Goal: Transaction & Acquisition: Purchase product/service

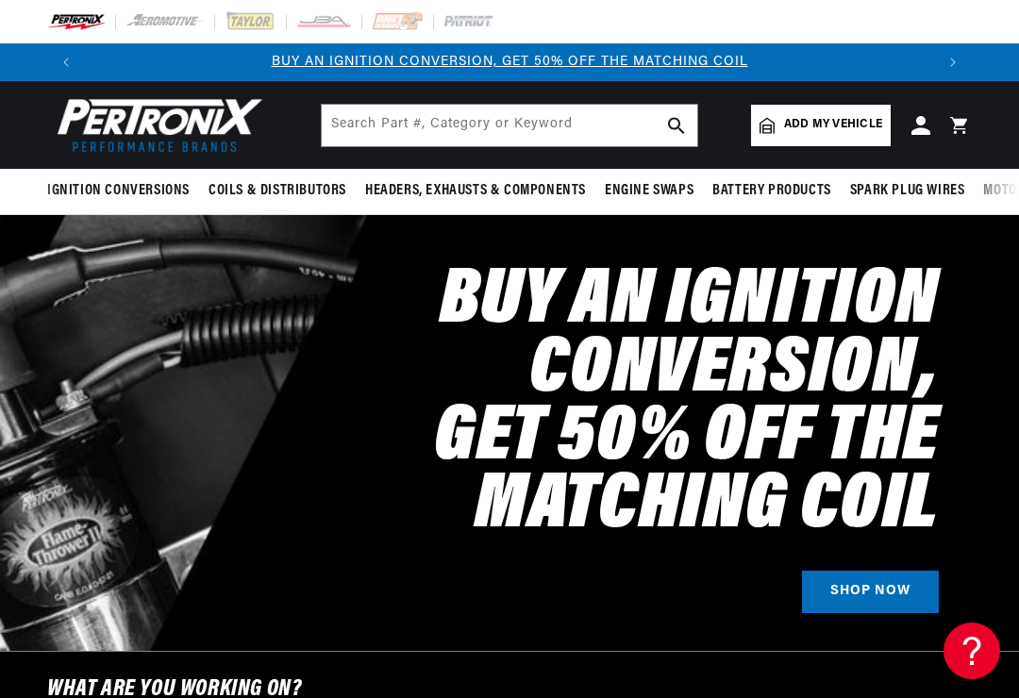
click at [849, 132] on span "Add my vehicle" at bounding box center [833, 125] width 98 height 18
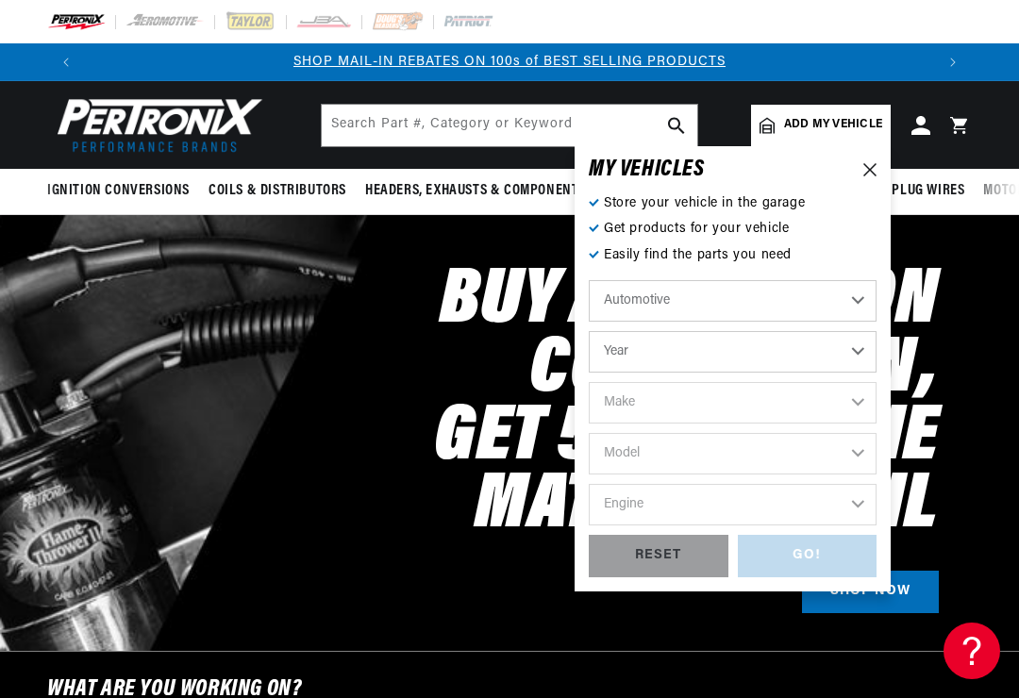
click at [855, 303] on select "Automotive Agricultural Industrial Marine Motorcycle" at bounding box center [733, 301] width 288 height 42
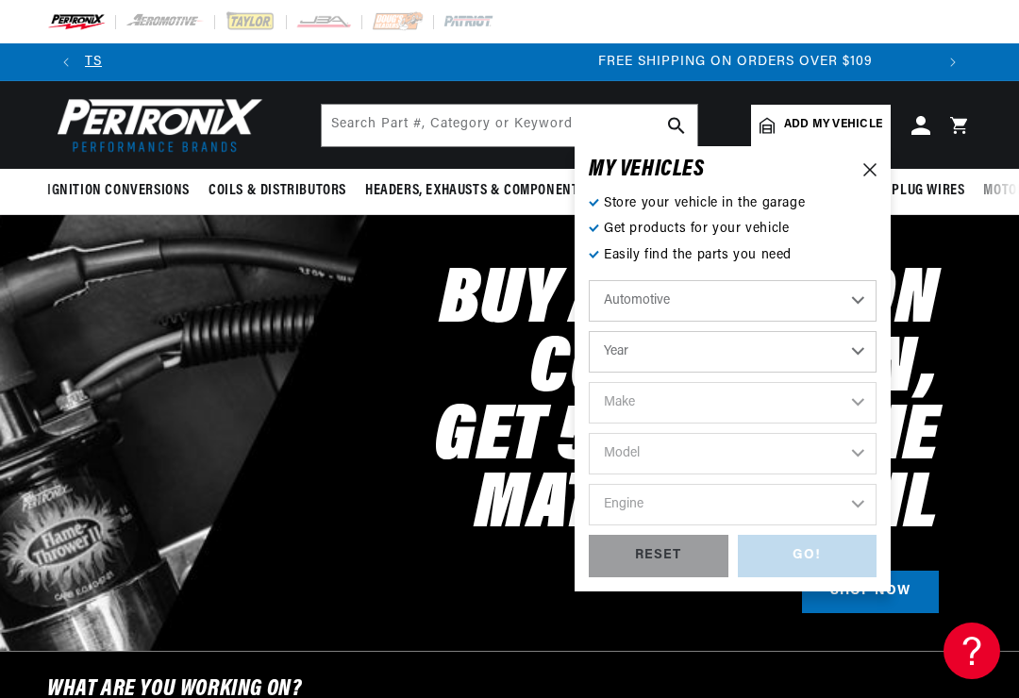
scroll to position [0, 1698]
select select "Agricultural"
click at [861, 354] on select "Year [DATE] 1965 1964 1960 1959 1958 1957 1939 1938 1937" at bounding box center [733, 352] width 288 height 42
select select "1939"
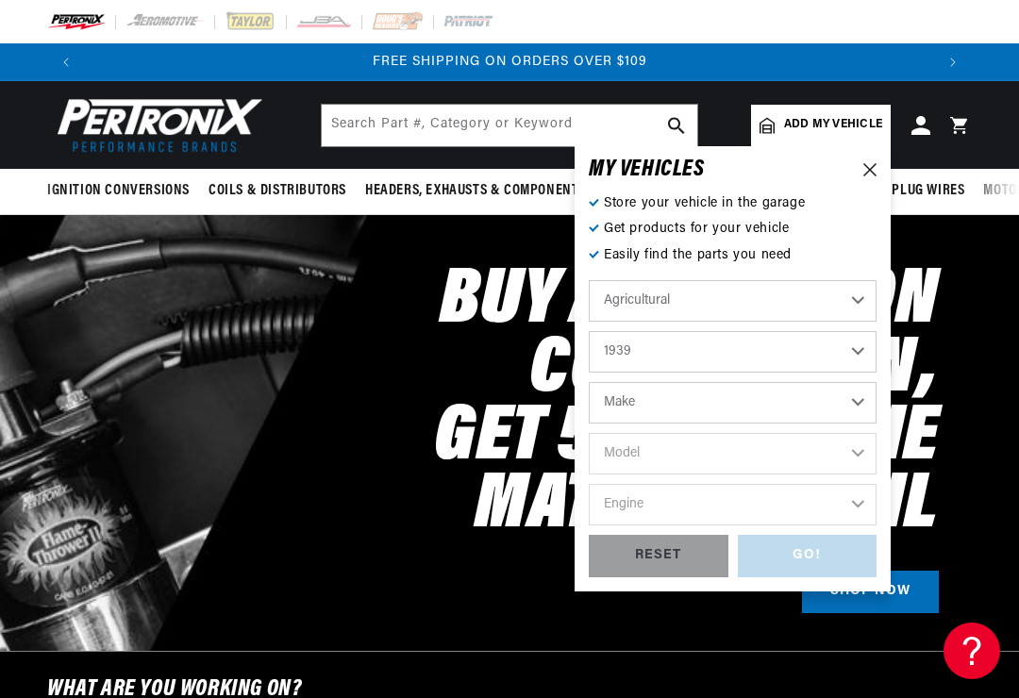
click at [862, 405] on select "Make Ford" at bounding box center [733, 403] width 288 height 42
select select "Ford"
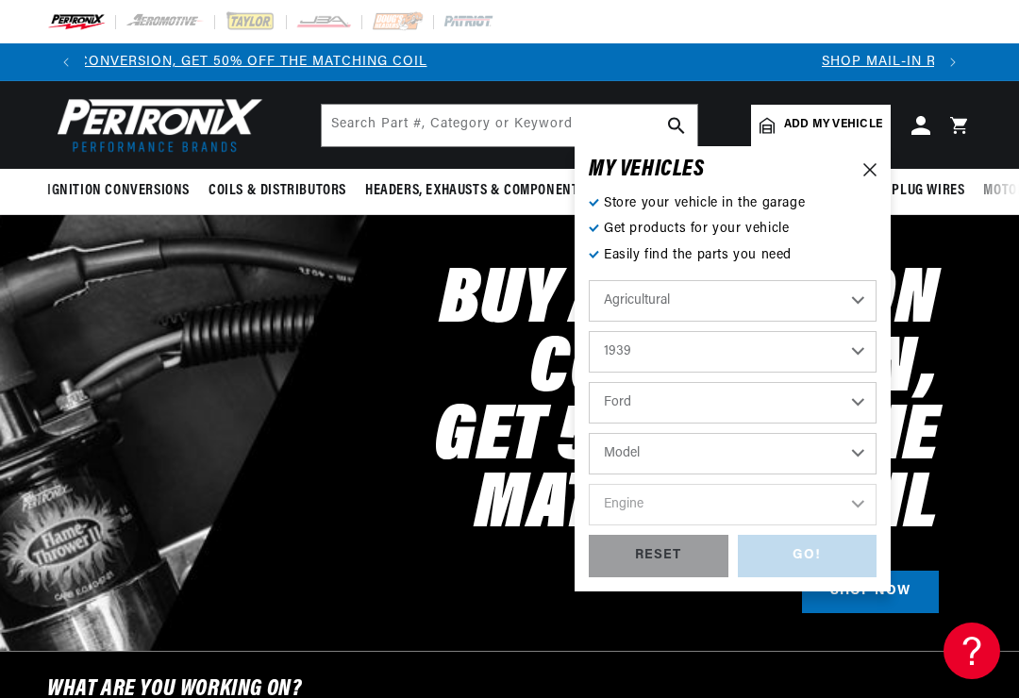
scroll to position [0, 0]
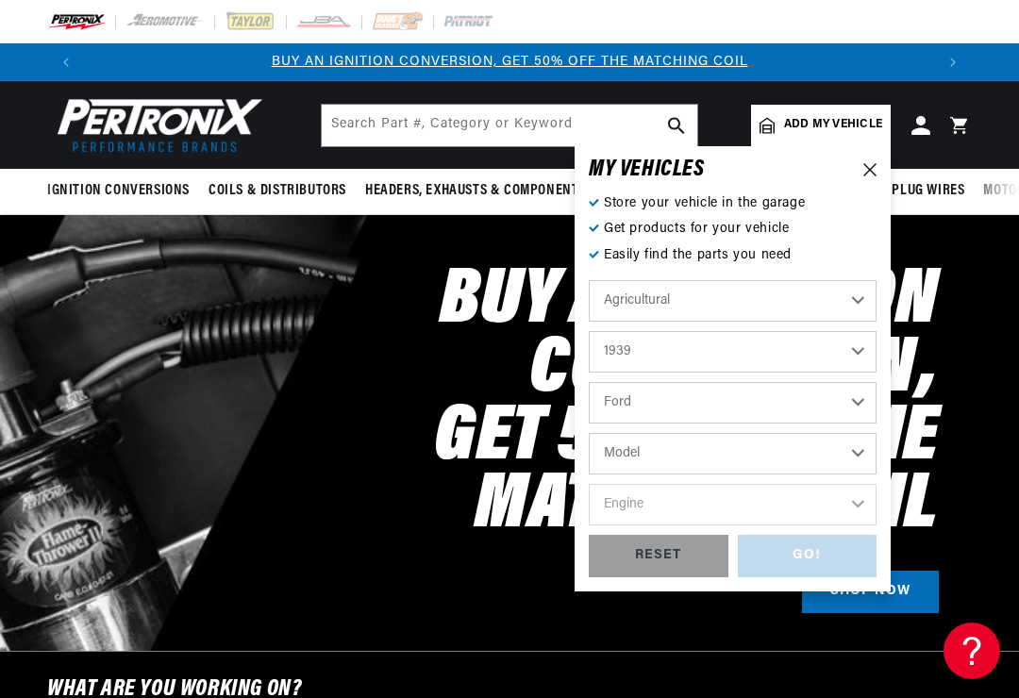
click at [856, 457] on select "Model 2N 9N" at bounding box center [733, 454] width 288 height 42
click at [853, 342] on select "1970 1965 1964 1960 1959 1958 1957 1939 1938 1937" at bounding box center [733, 352] width 288 height 42
select select "1958"
select select "Make"
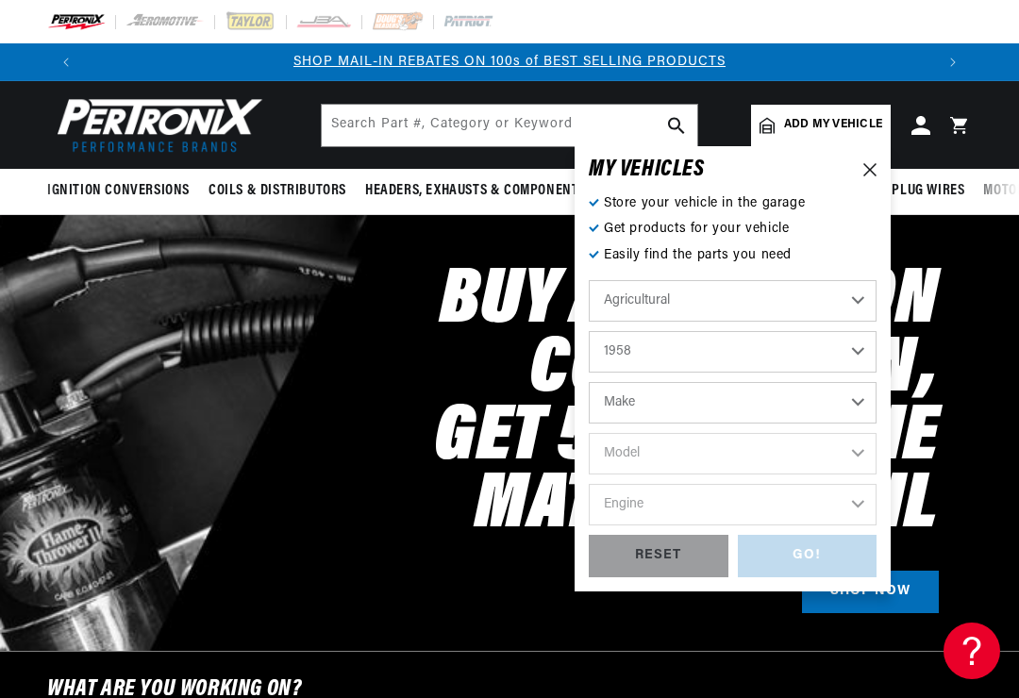
click at [861, 351] on select "1970 1965 1964 1960 1959 1958 1957 1939 1938 1937" at bounding box center [733, 352] width 288 height 42
click at [856, 352] on select "1970 1965 1964 1960 1959 1958 1957 1939 1938 1937" at bounding box center [733, 352] width 288 height 42
click at [861, 403] on select "Make John Bean" at bounding box center [733, 403] width 288 height 42
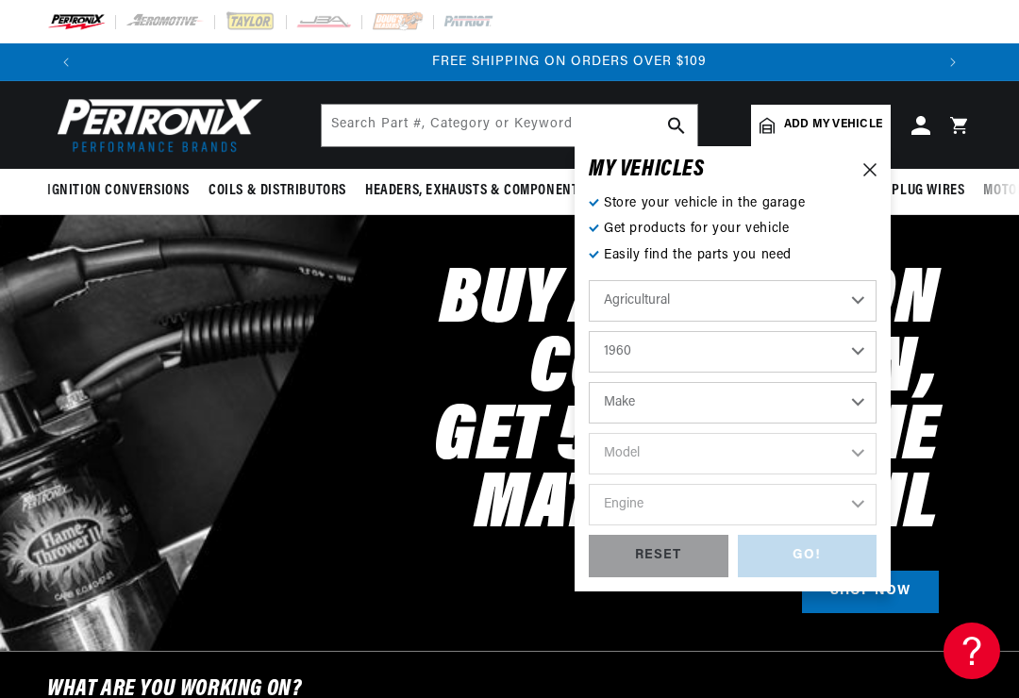
scroll to position [0, 1698]
click at [863, 359] on select "1970 1965 1964 1960 1959 1958 1957 1939 1938 1937" at bounding box center [733, 352] width 288 height 42
select select "1938"
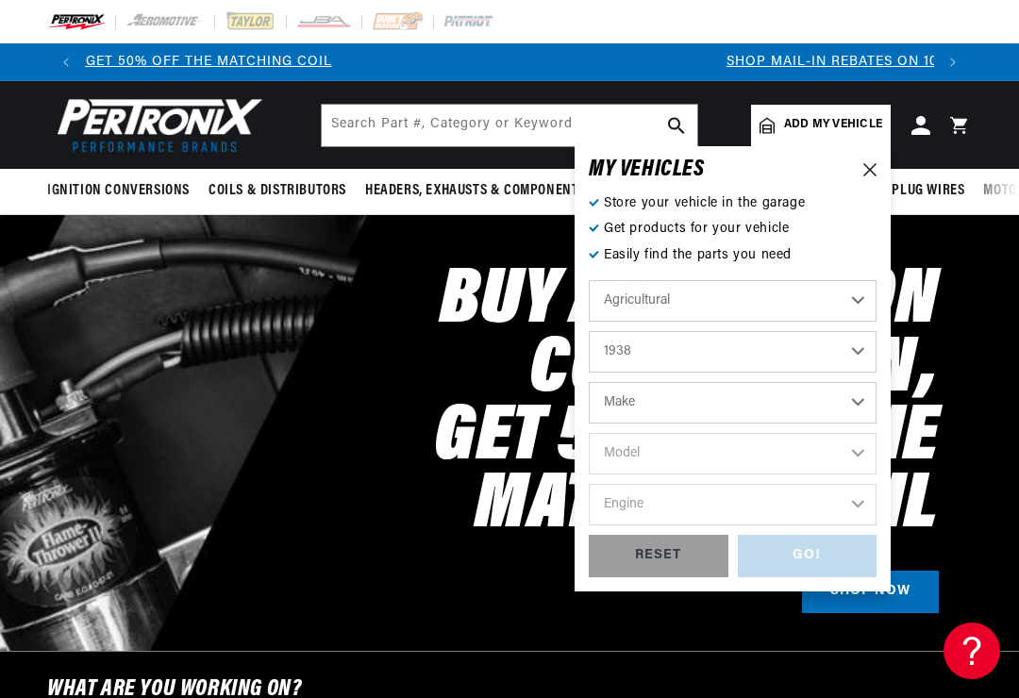
scroll to position [0, 0]
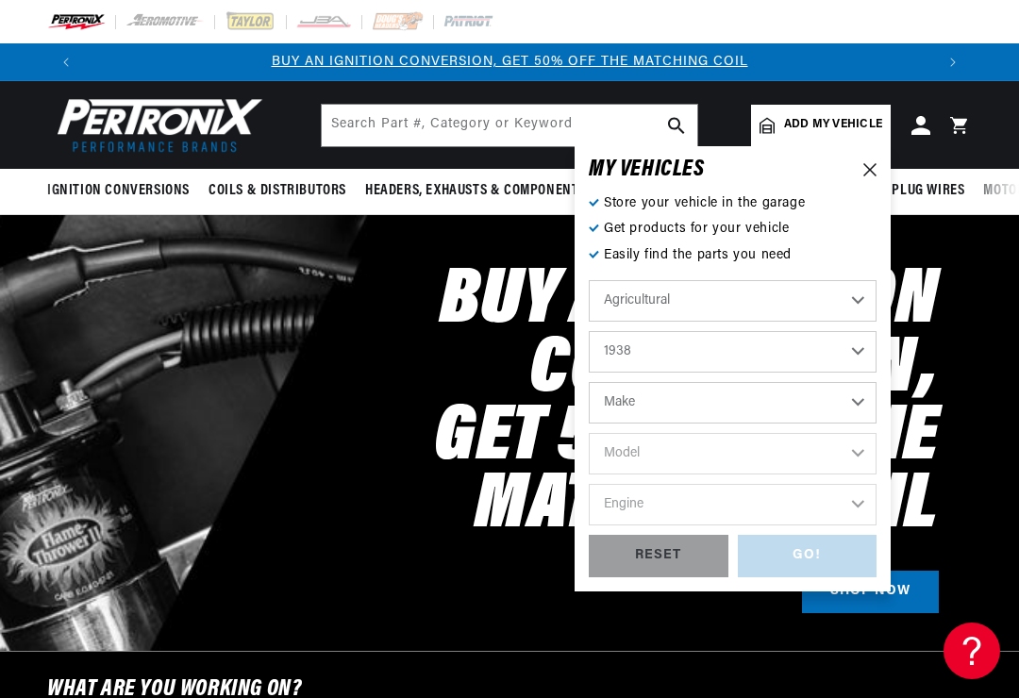
click at [866, 402] on select "Make International Harvester" at bounding box center [733, 403] width 288 height 42
click at [858, 402] on select "Make International Harvester" at bounding box center [733, 403] width 288 height 42
click at [672, 549] on div "RESET" at bounding box center [659, 556] width 140 height 42
select select "Automotive"
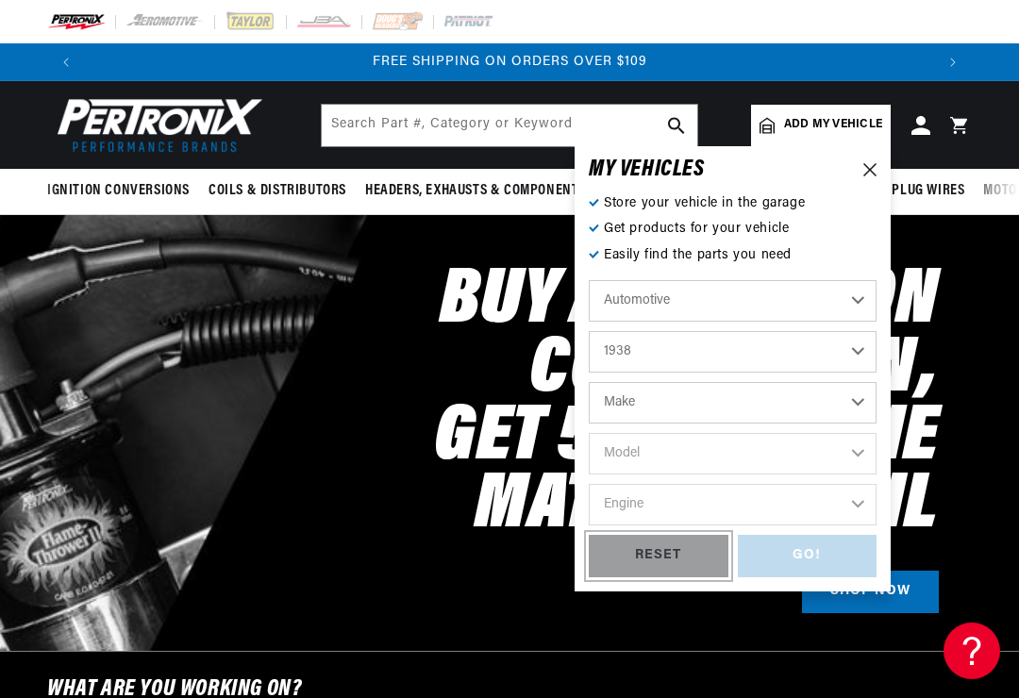
select select "Year"
click at [854, 294] on select "Automotive Agricultural Industrial Marine Motorcycle" at bounding box center [733, 301] width 288 height 42
select select "Agricultural"
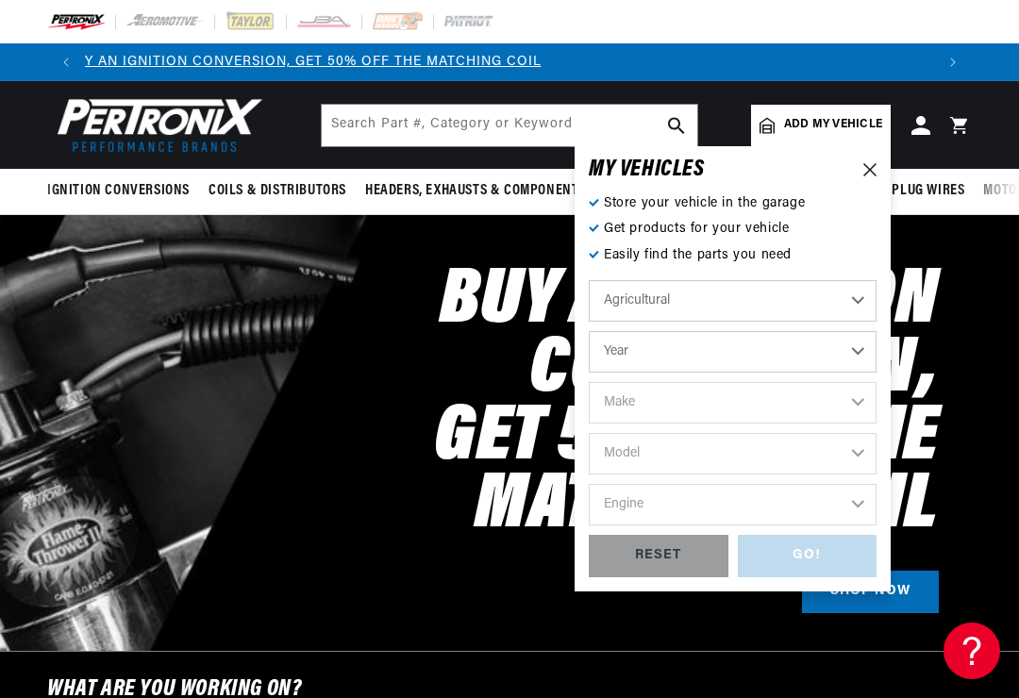
scroll to position [0, 0]
click at [854, 353] on select "Year 1970 1965 1964 1960 1959 1958 1957 1939 1938 1937" at bounding box center [733, 352] width 288 height 42
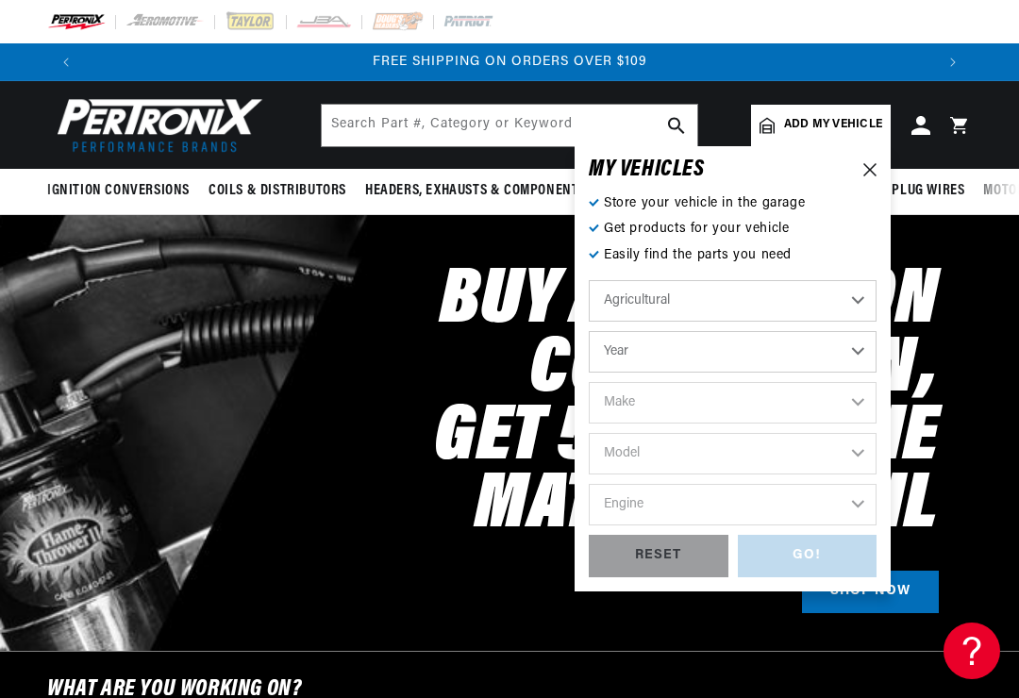
scroll to position [0, 291]
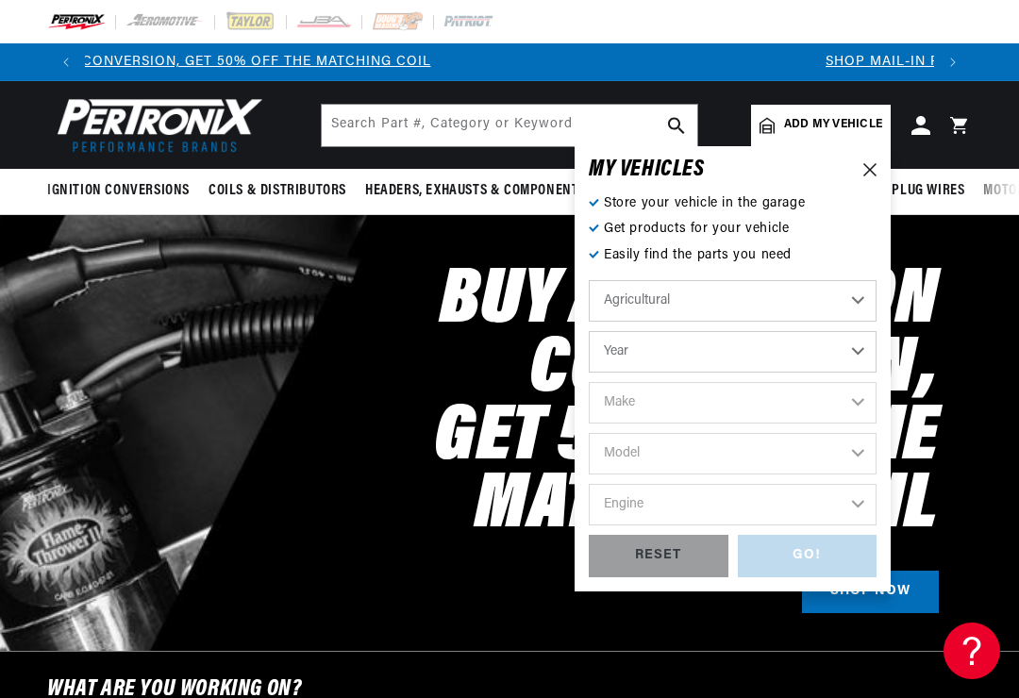
click at [857, 349] on select "Year 1970 1965 1964 1960 1959 1958 1957 1939 1938 1937" at bounding box center [733, 352] width 288 height 42
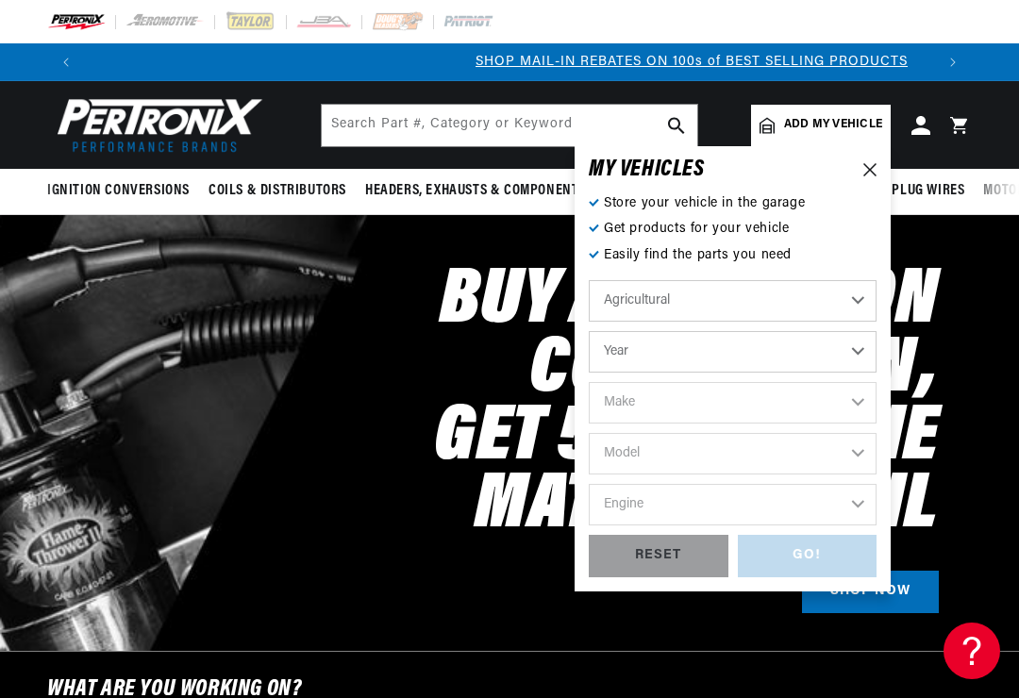
scroll to position [0, 849]
click at [873, 173] on icon at bounding box center [869, 169] width 13 height 13
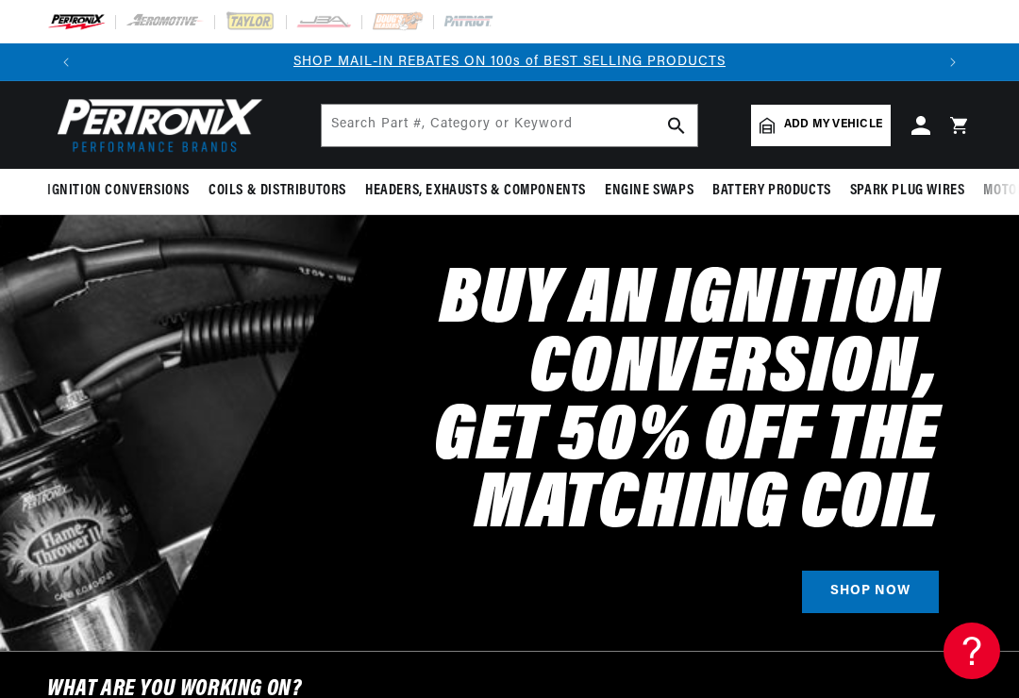
click at [866, 123] on span "Add my vehicle" at bounding box center [833, 125] width 98 height 18
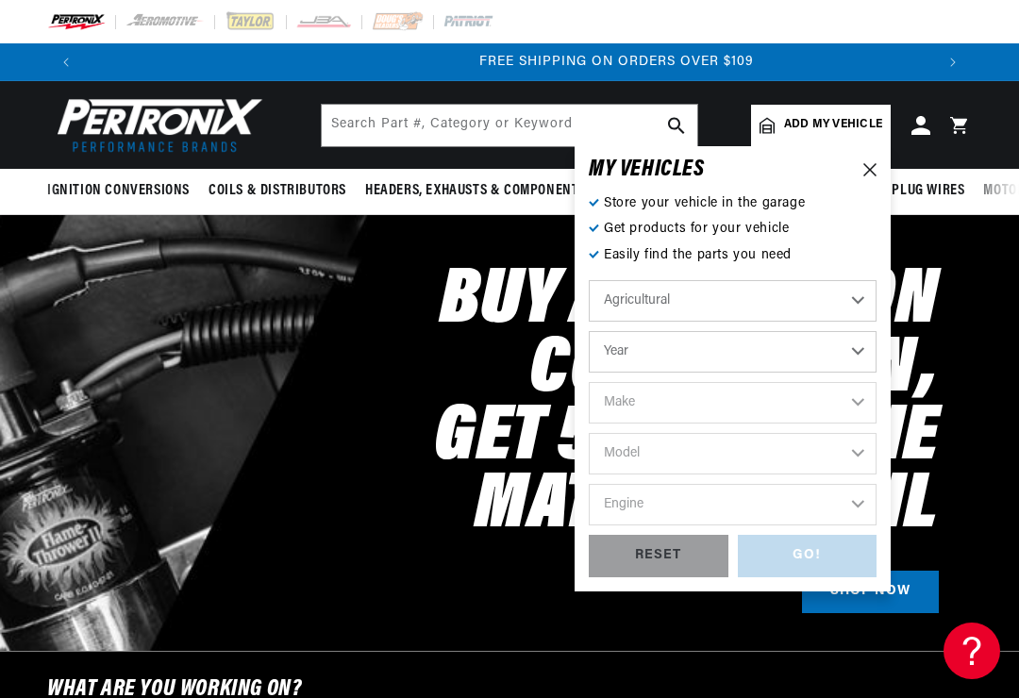
scroll to position [0, 1698]
click at [870, 175] on icon at bounding box center [869, 169] width 13 height 13
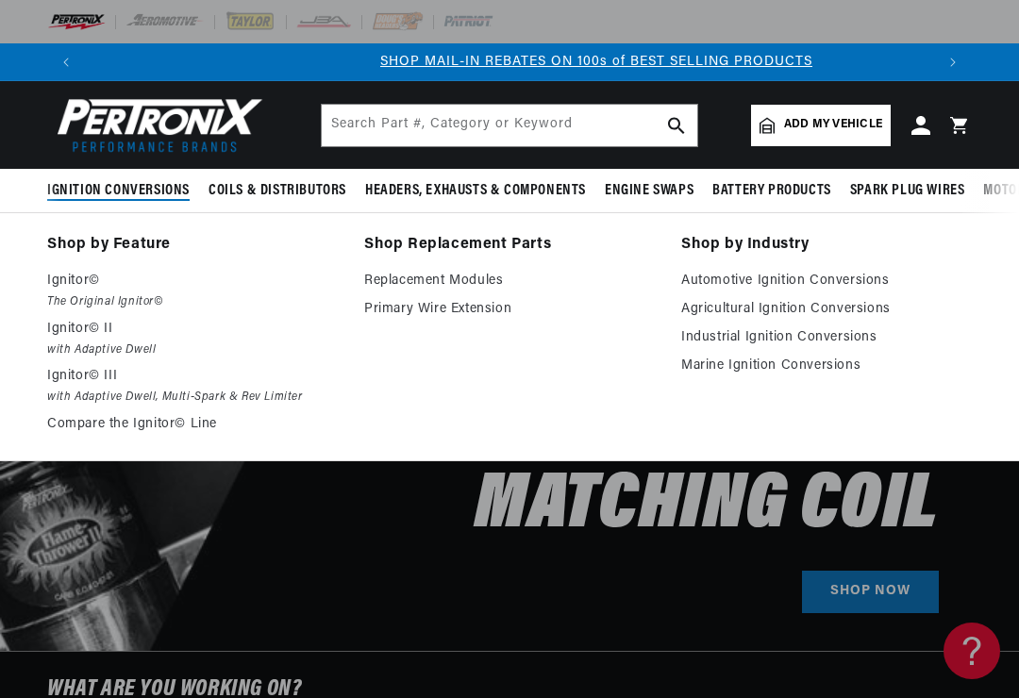
scroll to position [0, 849]
click at [862, 312] on link "Agricultural Ignition Conversions" at bounding box center [826, 309] width 291 height 23
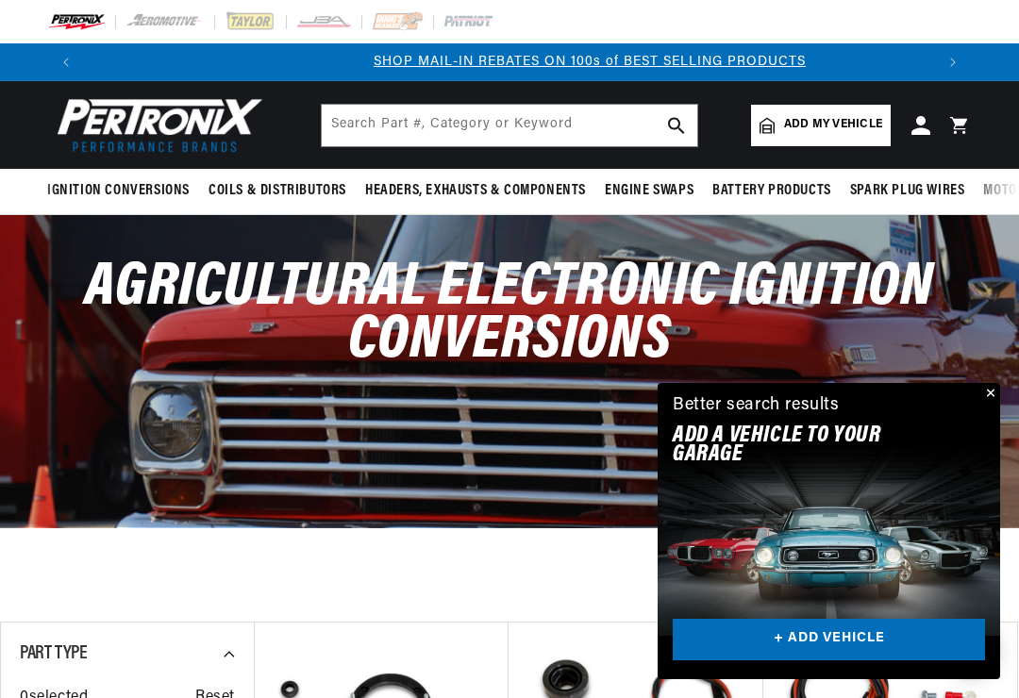
scroll to position [0, 849]
click at [855, 127] on span "Add my vehicle" at bounding box center [833, 125] width 98 height 18
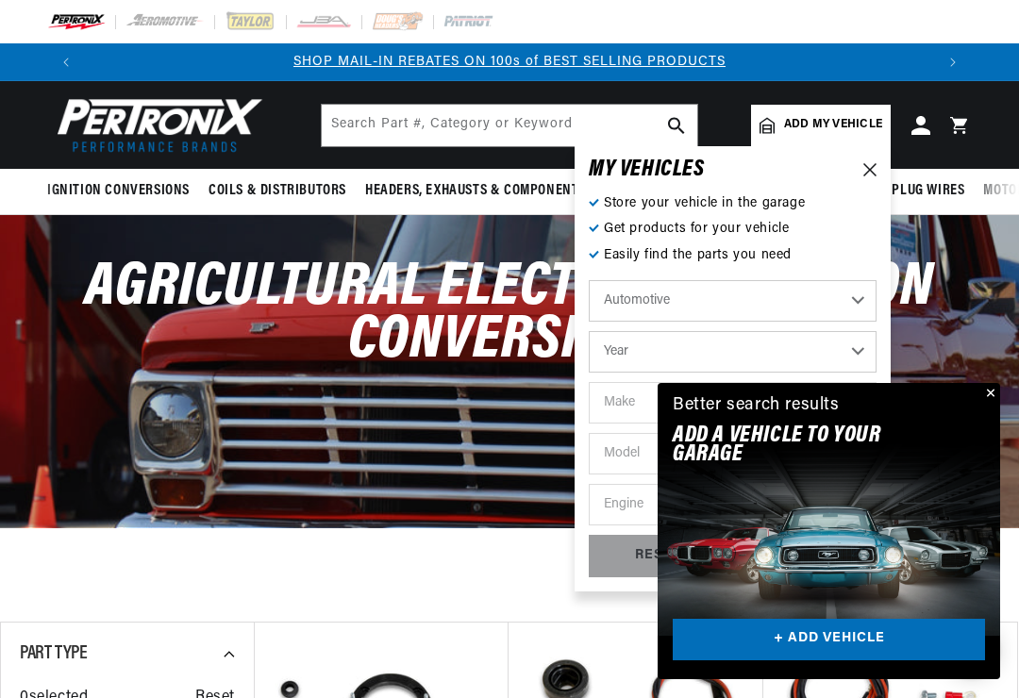
click at [866, 300] on select "Automotive Agricultural Industrial Marine Motorcycle" at bounding box center [733, 301] width 288 height 42
select select "Agricultural"
click at [857, 352] on select "Year 1970 1965 1964 1960 1959 1958 1957 1939 1938 1937" at bounding box center [733, 352] width 288 height 42
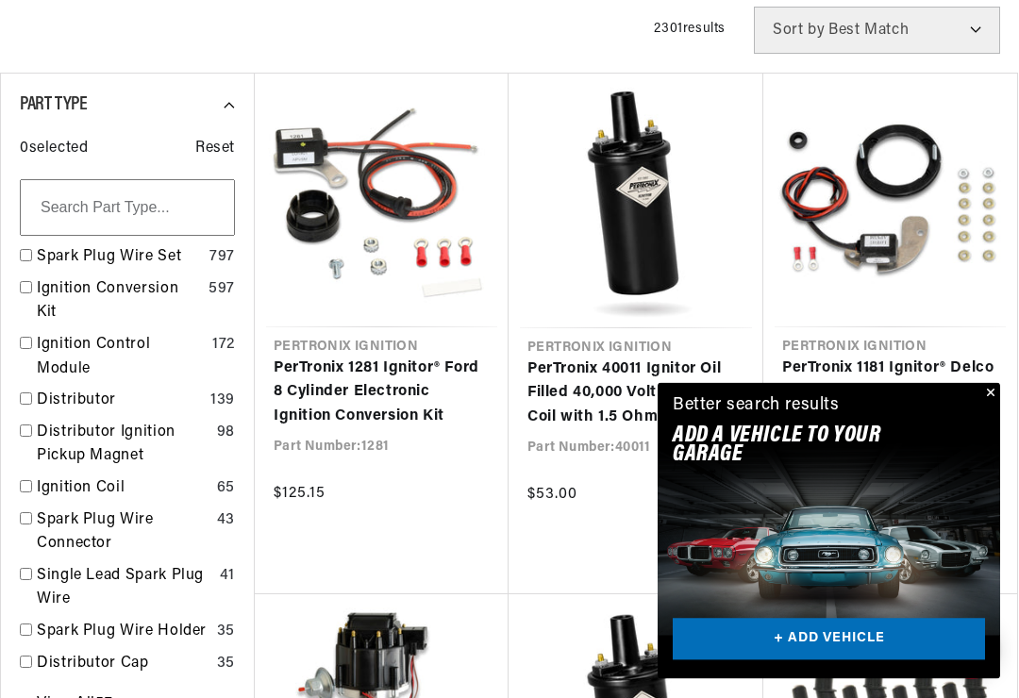
scroll to position [497, 0]
click at [998, 384] on link "PerTronix 1181 Ignitor® Delco 8 cyl Electronic Ignition Conversion Kit" at bounding box center [890, 393] width 216 height 73
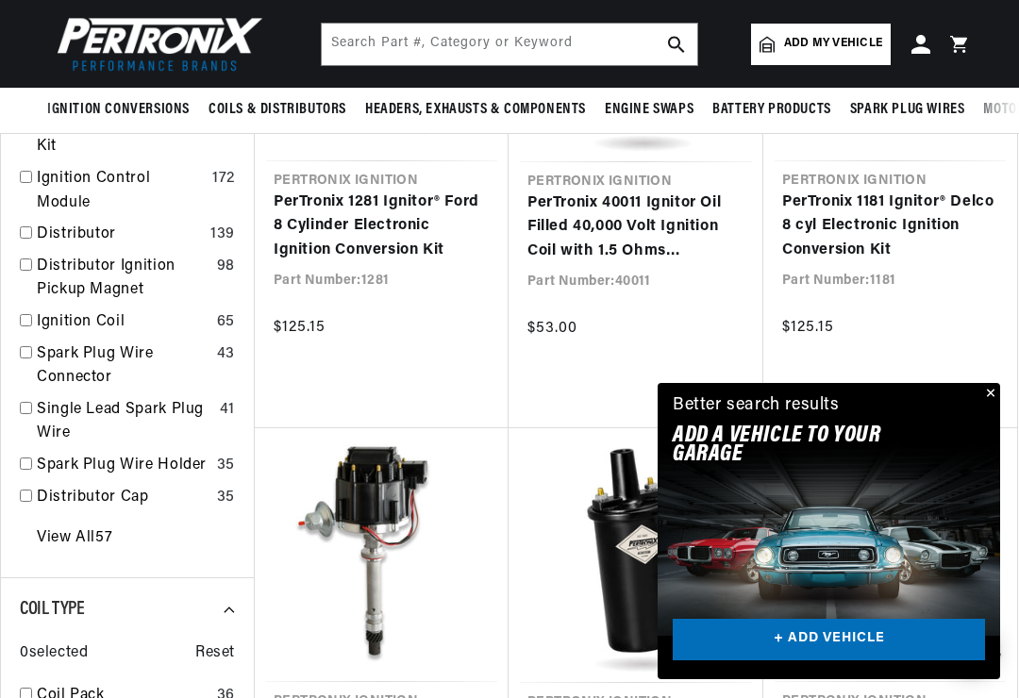
scroll to position [0, 1698]
click at [953, 263] on link "PerTronix 1181 Ignitor® Delco 8 cyl Electronic Ignition Conversion Kit" at bounding box center [890, 227] width 216 height 73
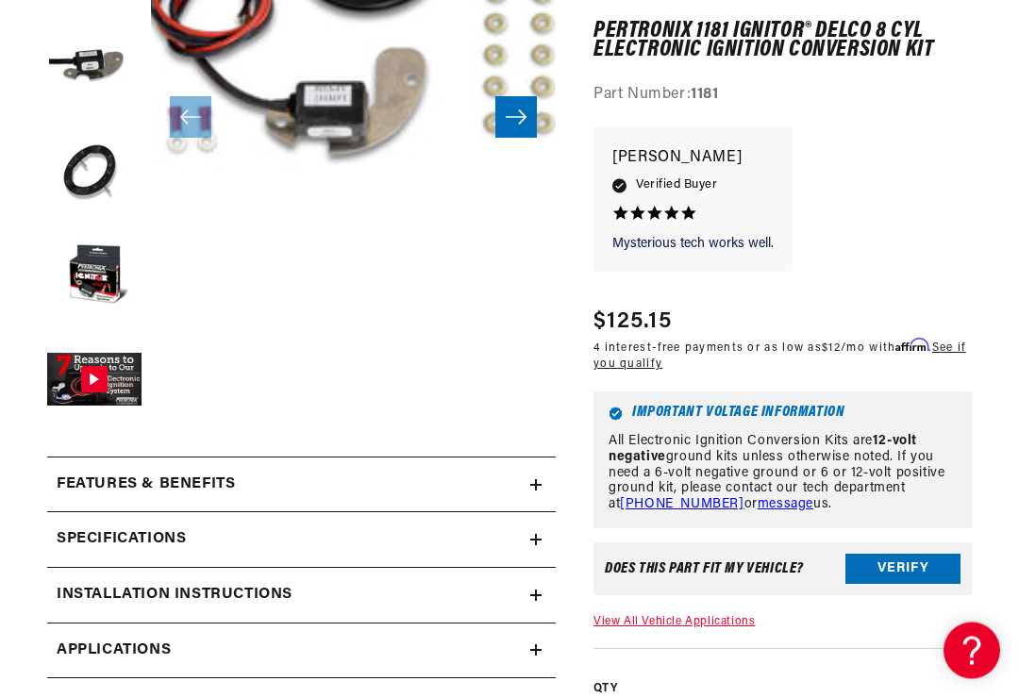
scroll to position [469, 0]
click at [907, 559] on button "Verify" at bounding box center [902, 569] width 115 height 30
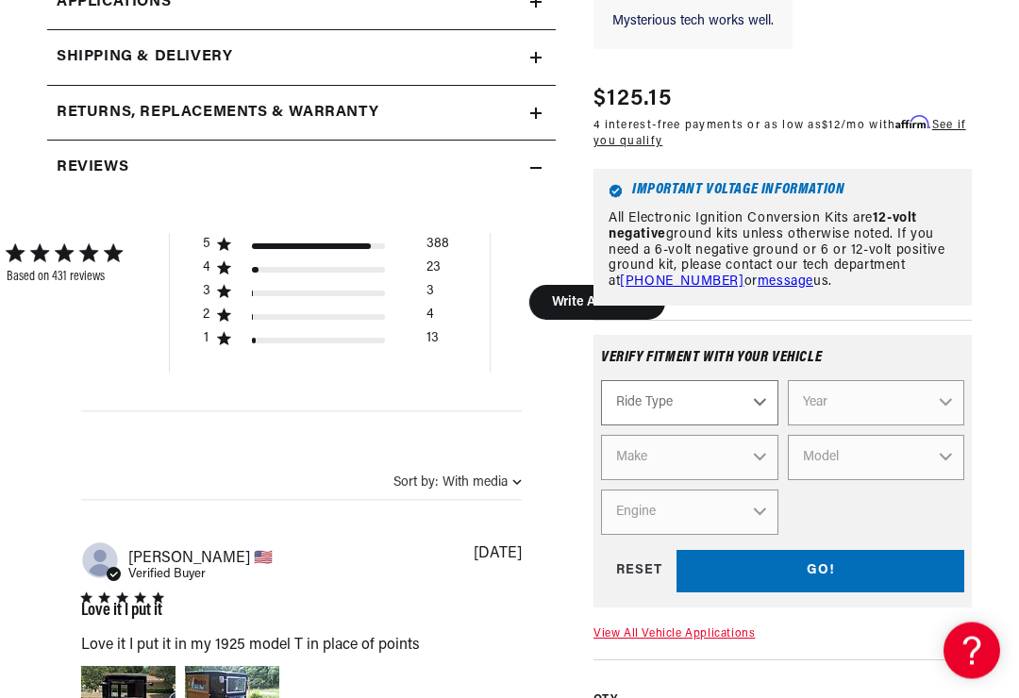
scroll to position [1118, 0]
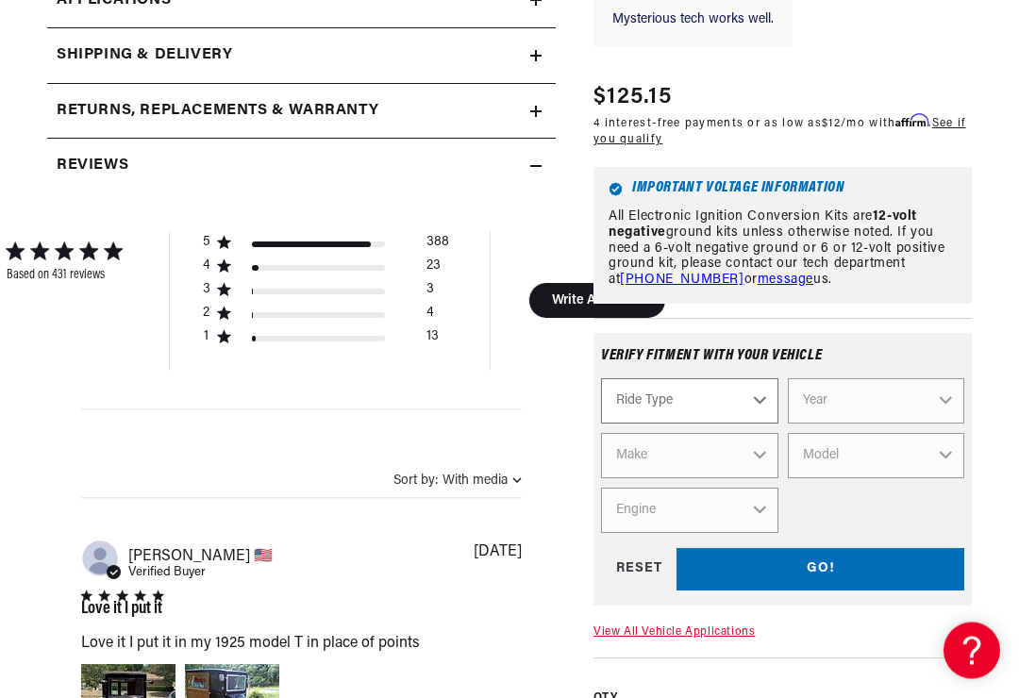
click at [759, 424] on select "Ride Type Automotive Agricultural Industrial Marine Motorcycle" at bounding box center [689, 401] width 177 height 45
select select "Agricultural"
click at [947, 423] on select "Year 1970 1965 1964 1960 1959 1958 1957 1939 1938 1937" at bounding box center [876, 400] width 177 height 45
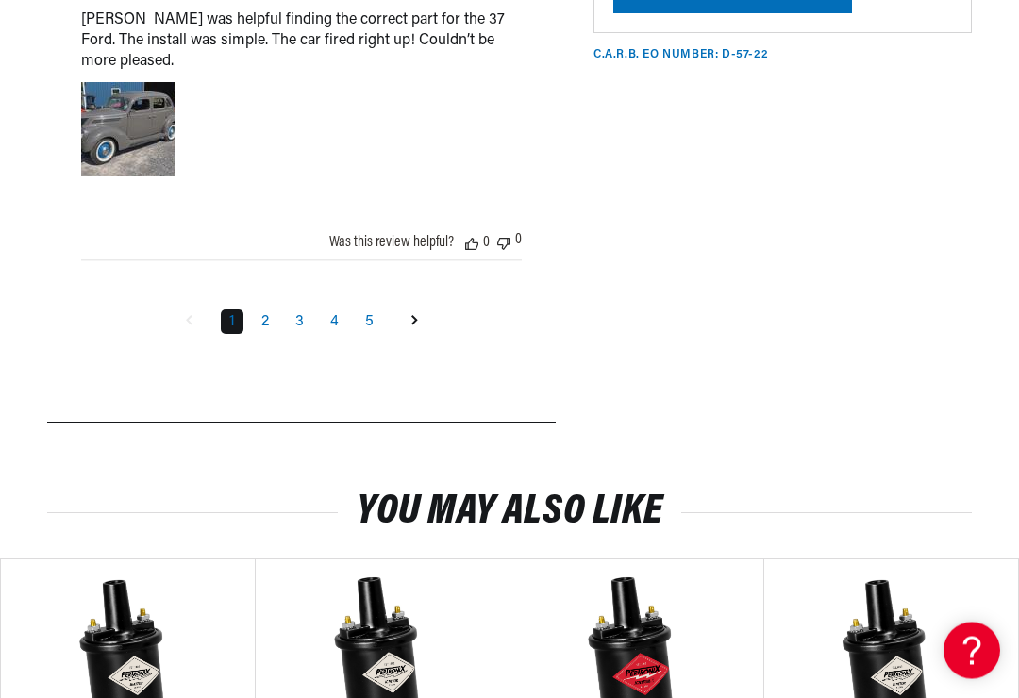
scroll to position [3211, 0]
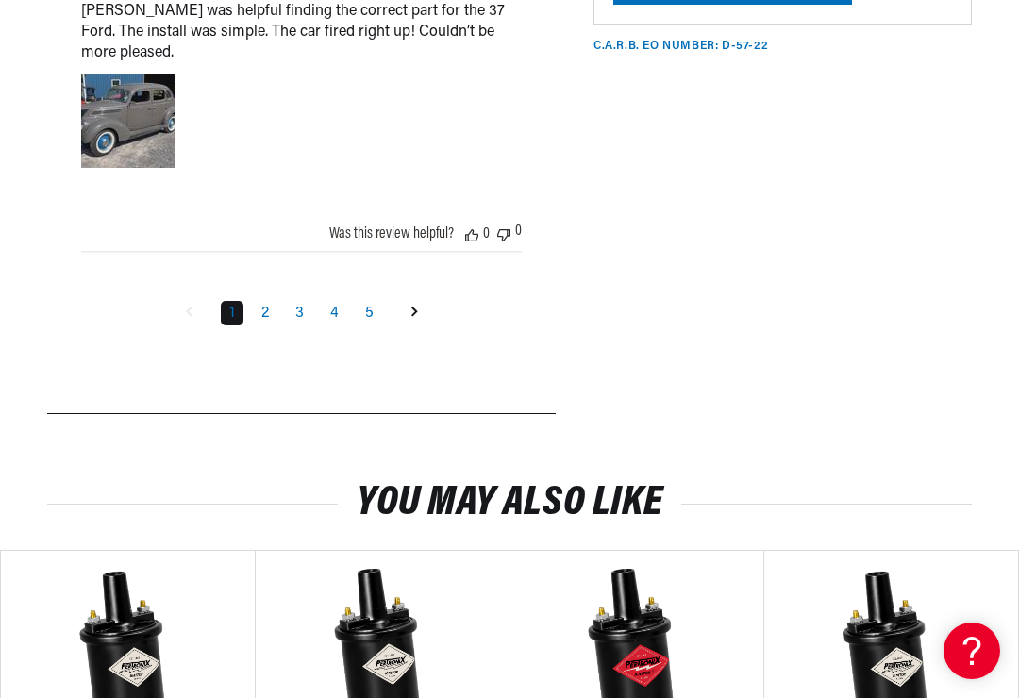
click at [259, 325] on link "2" at bounding box center [265, 313] width 25 height 25
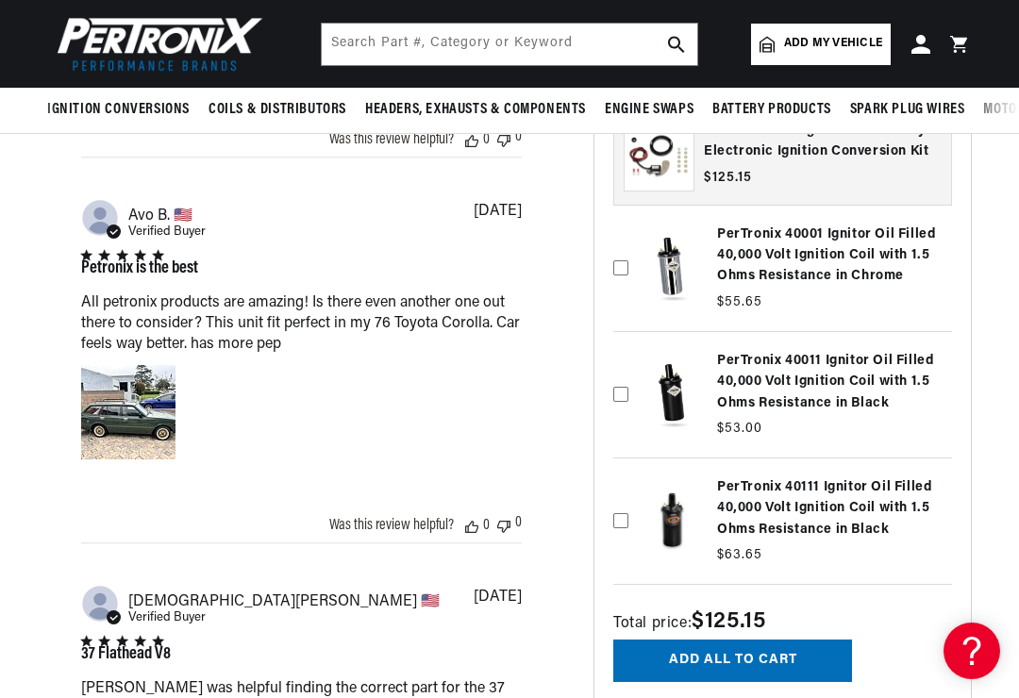
scroll to position [0, 849]
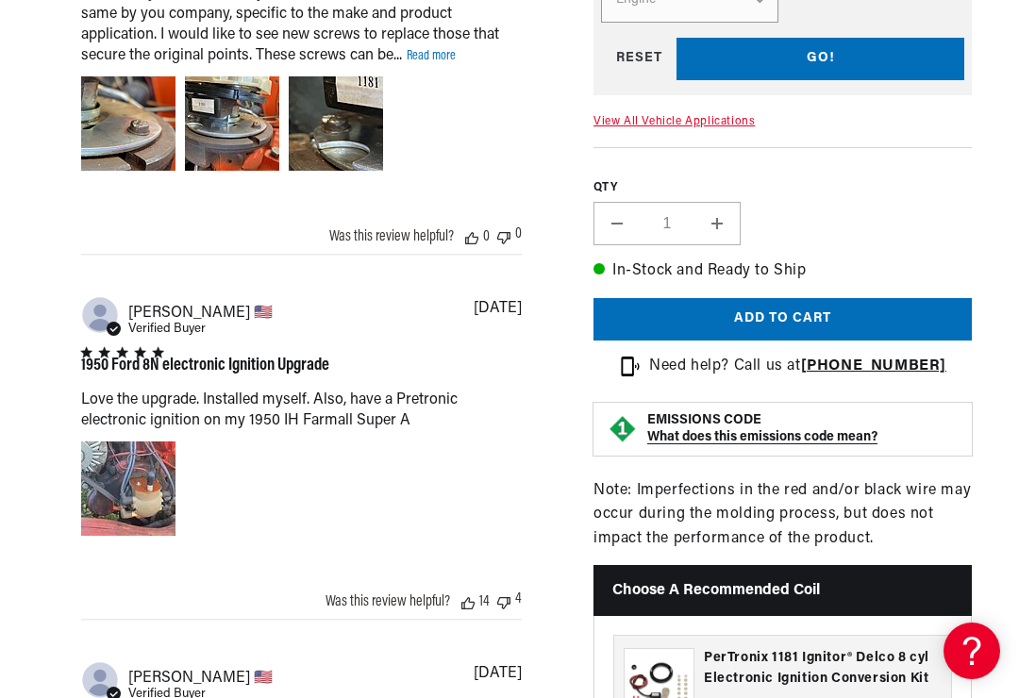
click at [31, 340] on section "431 Reviews" at bounding box center [509, 62] width 1019 height 3173
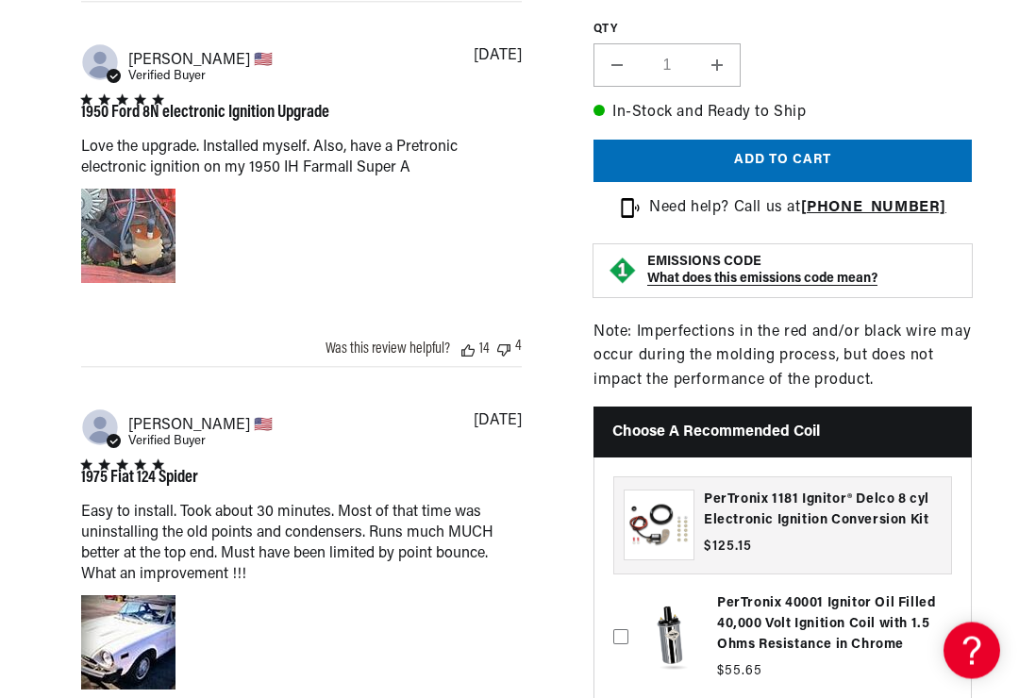
scroll to position [2042, 0]
click at [146, 270] on div "Image of Review by Robert D. on November 16, 22 number 1" at bounding box center [128, 236] width 94 height 94
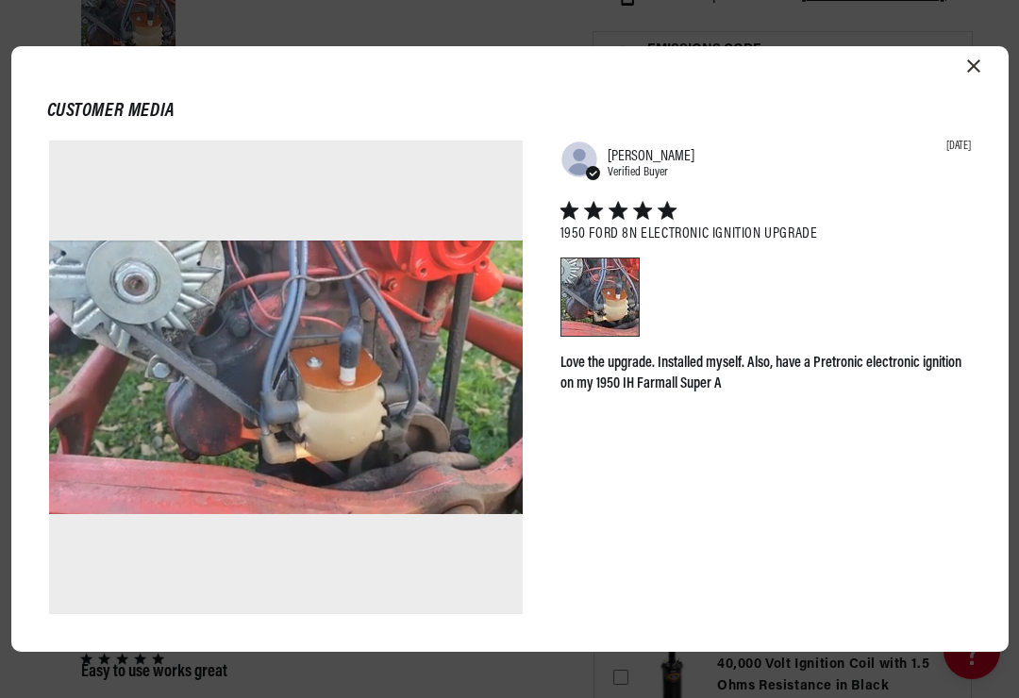
scroll to position [0, 849]
click at [799, 241] on h3 "1950 Ford 8N electronic Ignition Upgrade" at bounding box center [765, 234] width 410 height 13
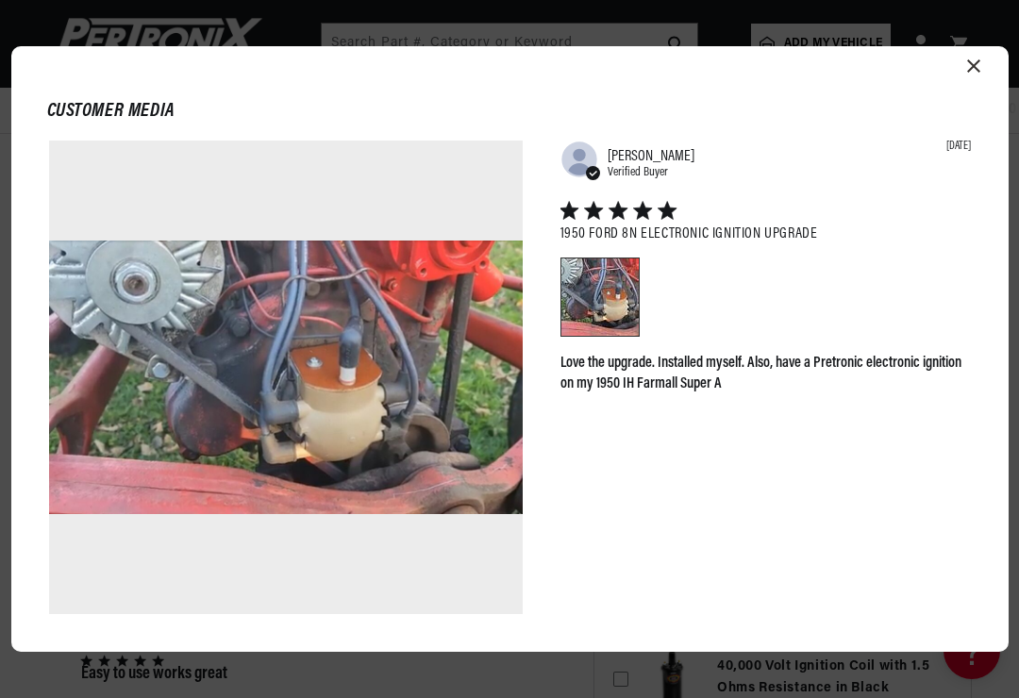
scroll to position [0, 1698]
click at [977, 73] on icon "Close modal" at bounding box center [973, 65] width 13 height 13
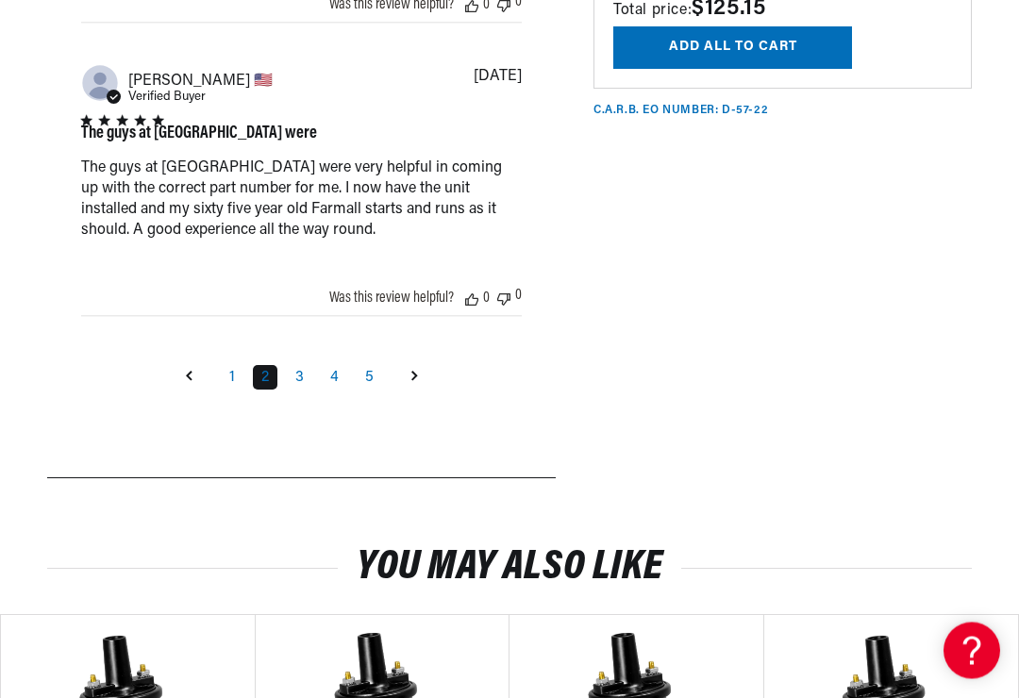
scroll to position [3026, 0]
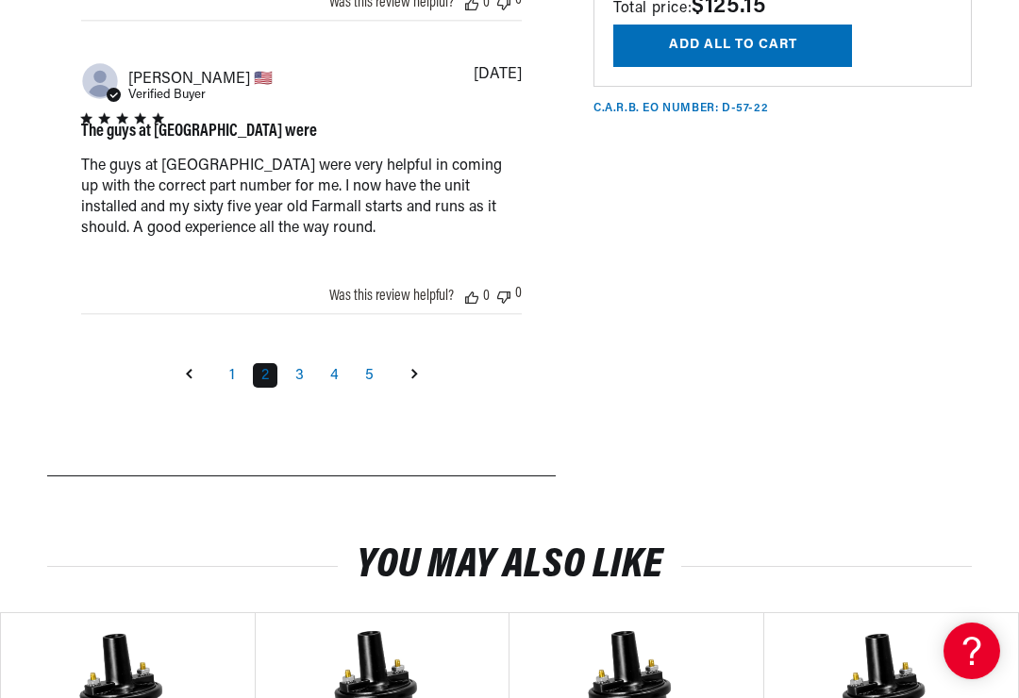
click at [298, 388] on link "3" at bounding box center [299, 375] width 25 height 25
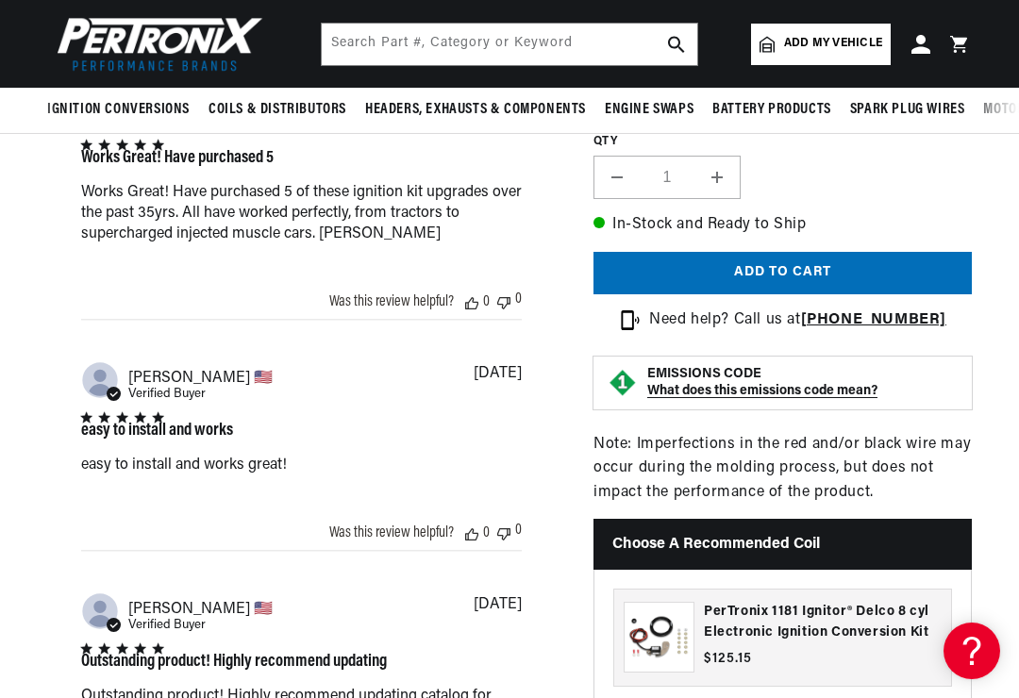
scroll to position [0, 849]
click at [631, 50] on input "text" at bounding box center [509, 45] width 375 height 42
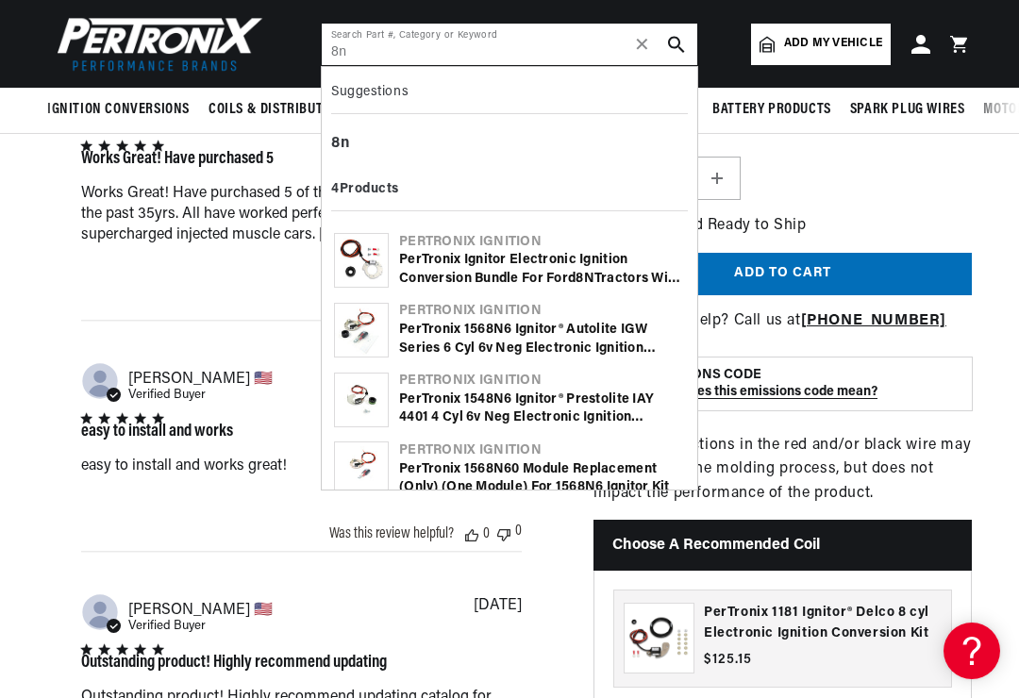
scroll to position [0, 0]
type input "8n"
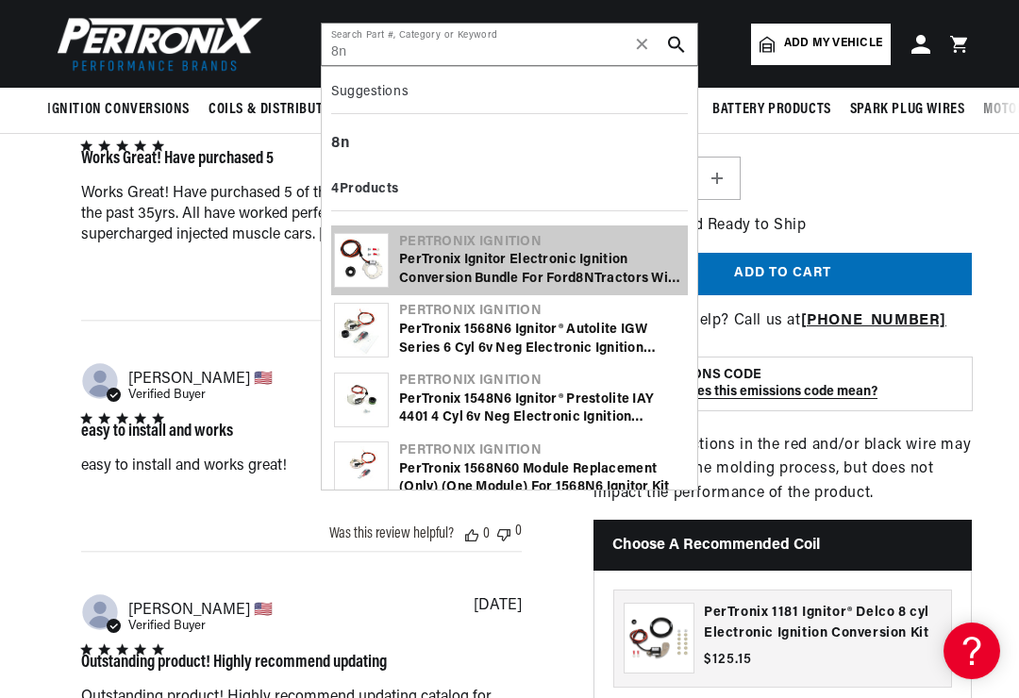
click at [619, 271] on div "PerTronix Ignitor Electronic Ignition Conversion Bundle for Ford 8N Tractors wi…" at bounding box center [542, 269] width 286 height 37
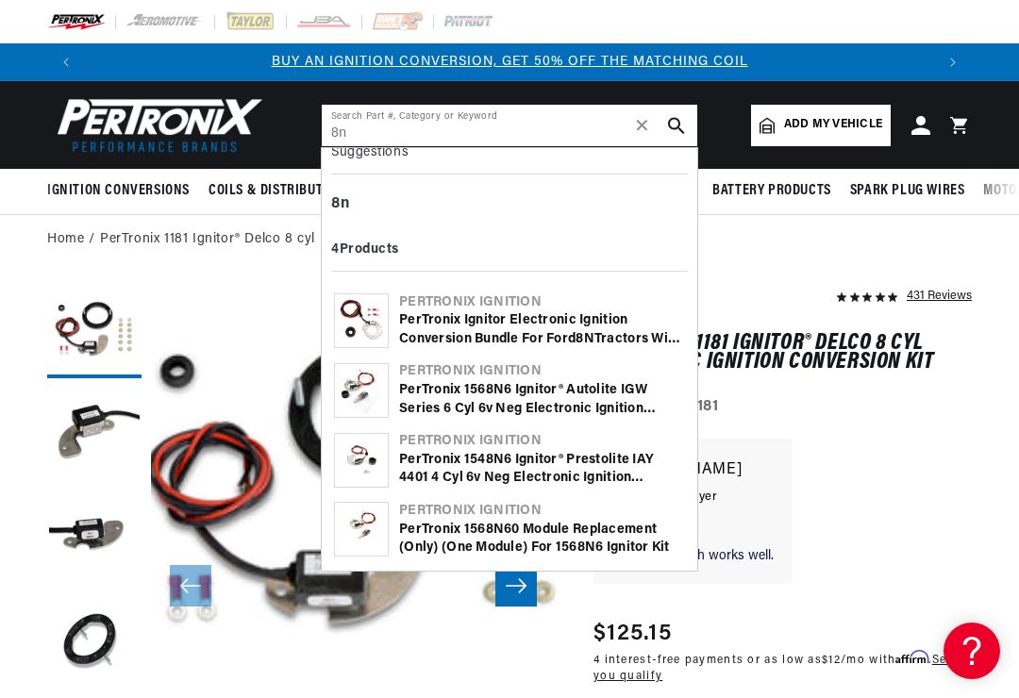
click at [639, 125] on span "✕" at bounding box center [642, 125] width 17 height 0
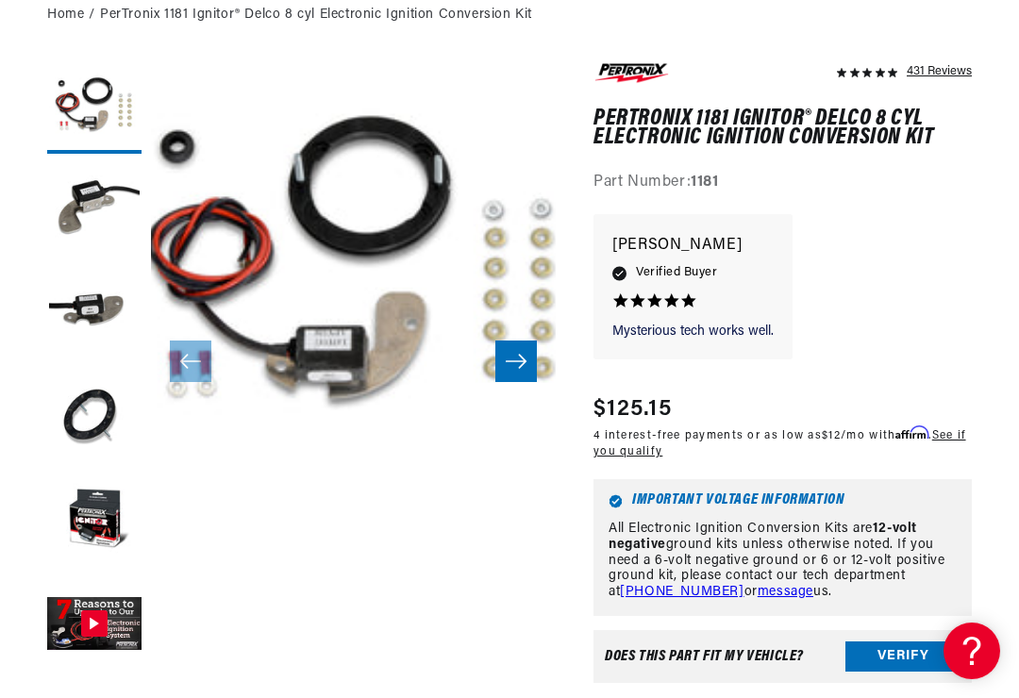
click at [957, 214] on div "Mysterious tech works well. Mysterious tech works well. [PERSON_NAME] 5.0 star …" at bounding box center [782, 296] width 378 height 164
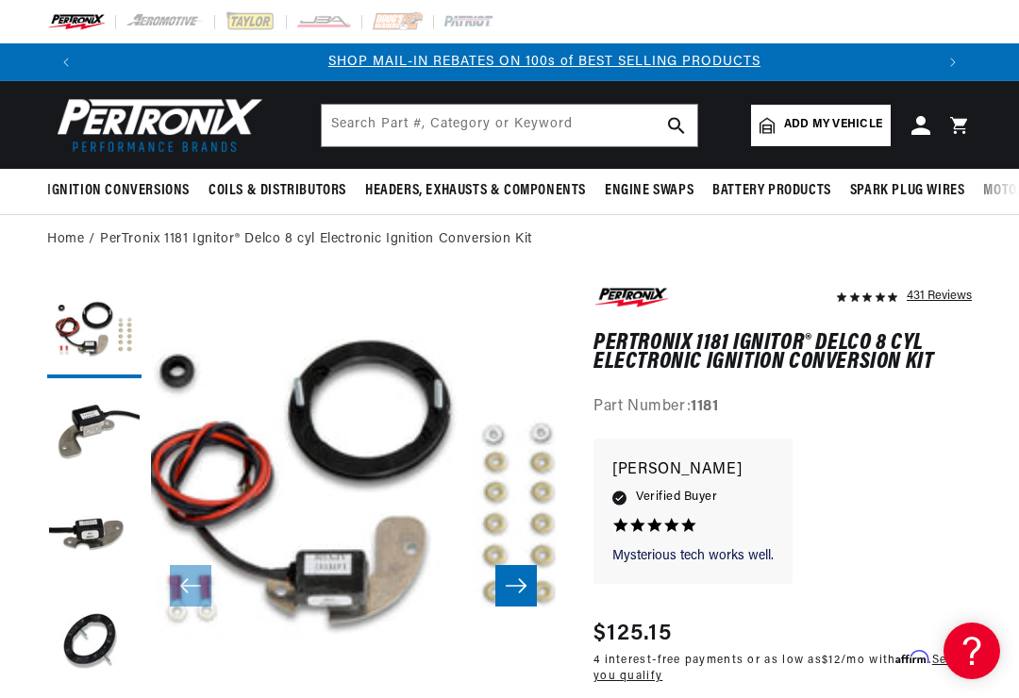
scroll to position [0, 849]
click at [626, 128] on input "text" at bounding box center [509, 126] width 375 height 42
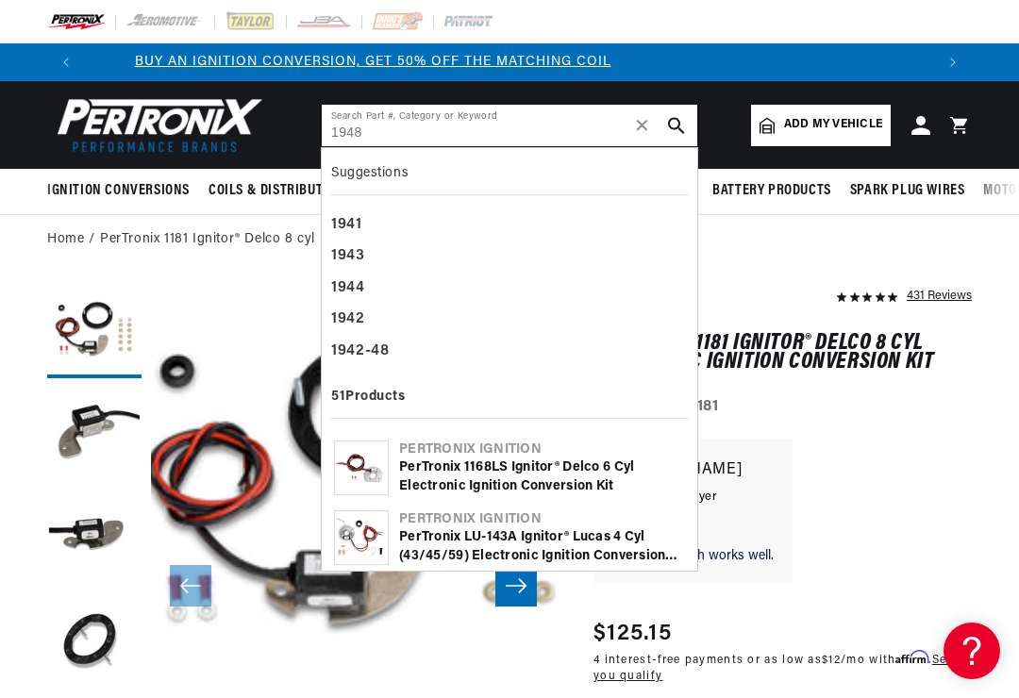
scroll to position [0, 0]
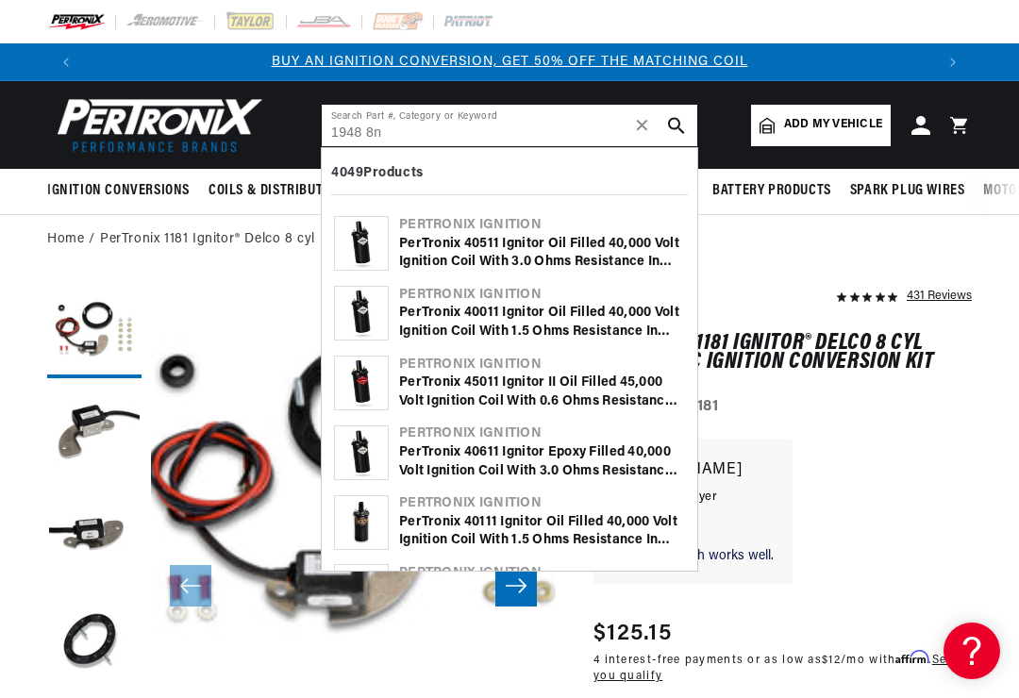
type input "1948 8n"
click at [684, 126] on icon "search button" at bounding box center [676, 125] width 17 height 17
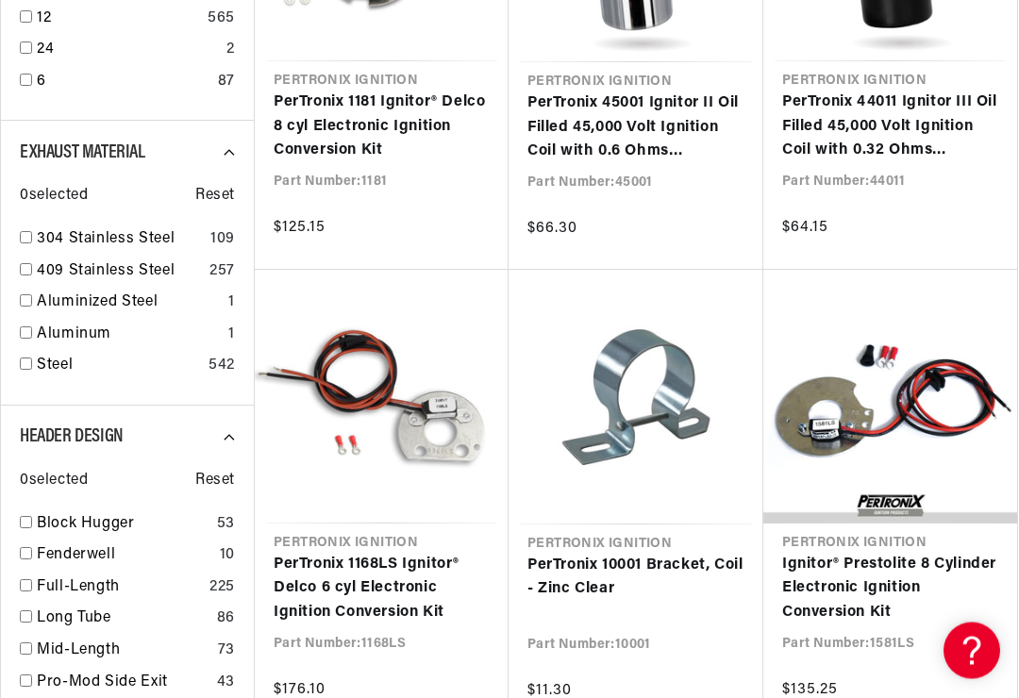
scroll to position [0, 1698]
